Goal: Check status: Check status

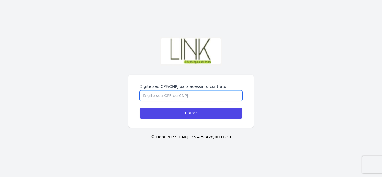
click at [206, 90] on input "Digite seu CPF/CNPJ para acessar o contrato" at bounding box center [191, 95] width 103 height 11
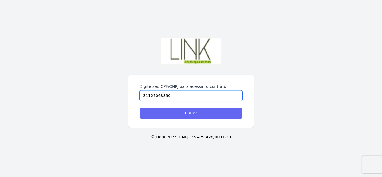
type input "31127068890"
click at [195, 114] on input "Entrar" at bounding box center [191, 113] width 103 height 11
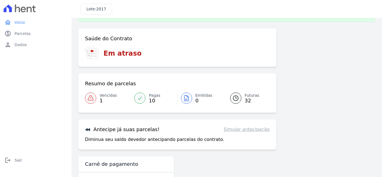
scroll to position [36, 0]
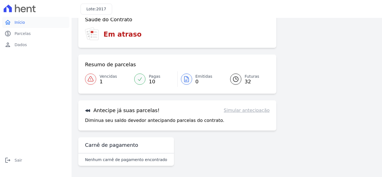
click at [24, 23] on span "Início" at bounding box center [20, 23] width 10 height 6
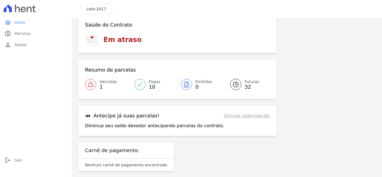
scroll to position [15, 0]
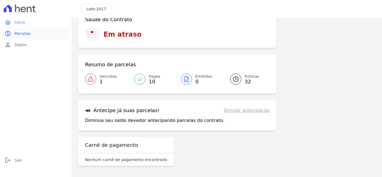
click at [20, 34] on span "Parcelas" at bounding box center [23, 34] width 16 height 6
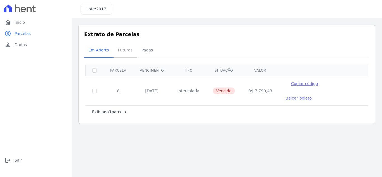
click at [125, 46] on span "Futuras" at bounding box center [125, 50] width 21 height 11
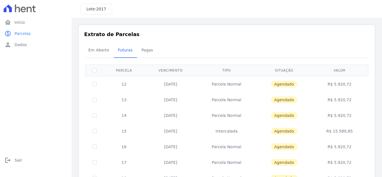
click at [92, 84] on td at bounding box center [95, 84] width 18 height 16
click at [95, 85] on input "checkbox" at bounding box center [94, 84] width 4 height 4
checkbox input "true"
click at [337, 84] on td "R$ 5.920,72" at bounding box center [339, 84] width 55 height 16
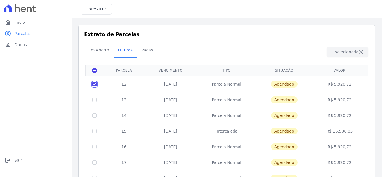
click at [93, 85] on input "checkbox" at bounding box center [94, 84] width 4 height 4
checkbox input "false"
click at [147, 51] on span "Pagas" at bounding box center [147, 50] width 18 height 11
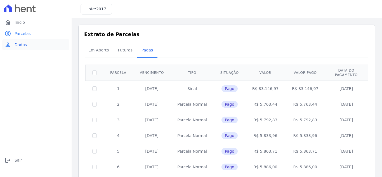
click at [23, 44] on span "Dados" at bounding box center [21, 45] width 12 height 6
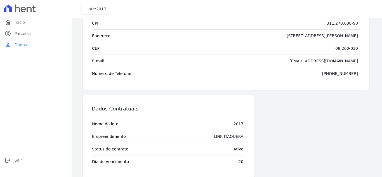
scroll to position [53, 0]
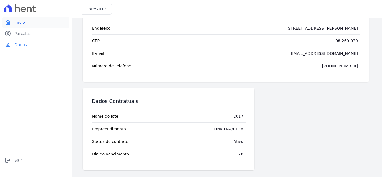
click at [17, 23] on span "Início" at bounding box center [20, 23] width 10 height 6
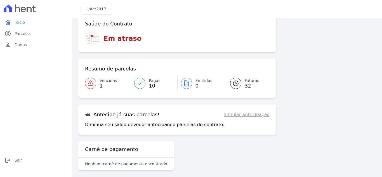
scroll to position [15, 0]
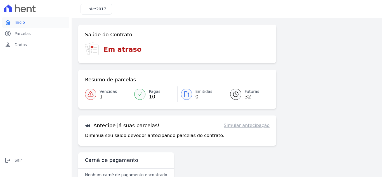
click at [23, 24] on span "Início" at bounding box center [20, 23] width 10 height 6
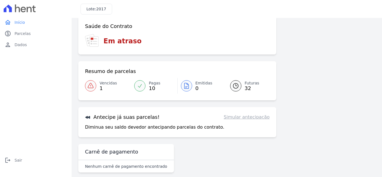
scroll to position [15, 0]
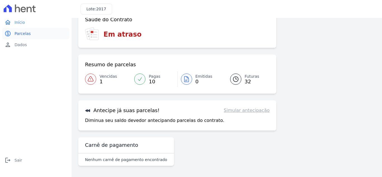
click at [22, 35] on span "Parcelas" at bounding box center [23, 34] width 16 height 6
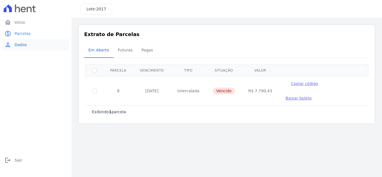
click at [20, 43] on span "Dados" at bounding box center [21, 45] width 12 height 6
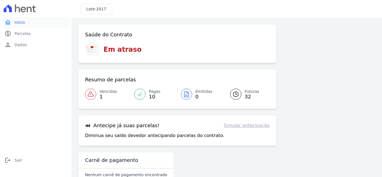
click at [22, 24] on span "Início" at bounding box center [20, 23] width 10 height 6
click at [27, 21] on link "home Início" at bounding box center [35, 22] width 67 height 11
click at [97, 96] on link "Vencidas 1" at bounding box center [108, 95] width 46 height 16
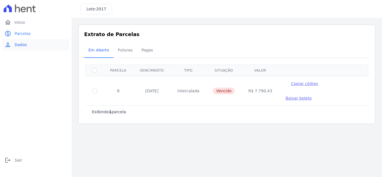
click at [25, 45] on span "Dados" at bounding box center [21, 45] width 12 height 6
